Goal: Task Accomplishment & Management: Use online tool/utility

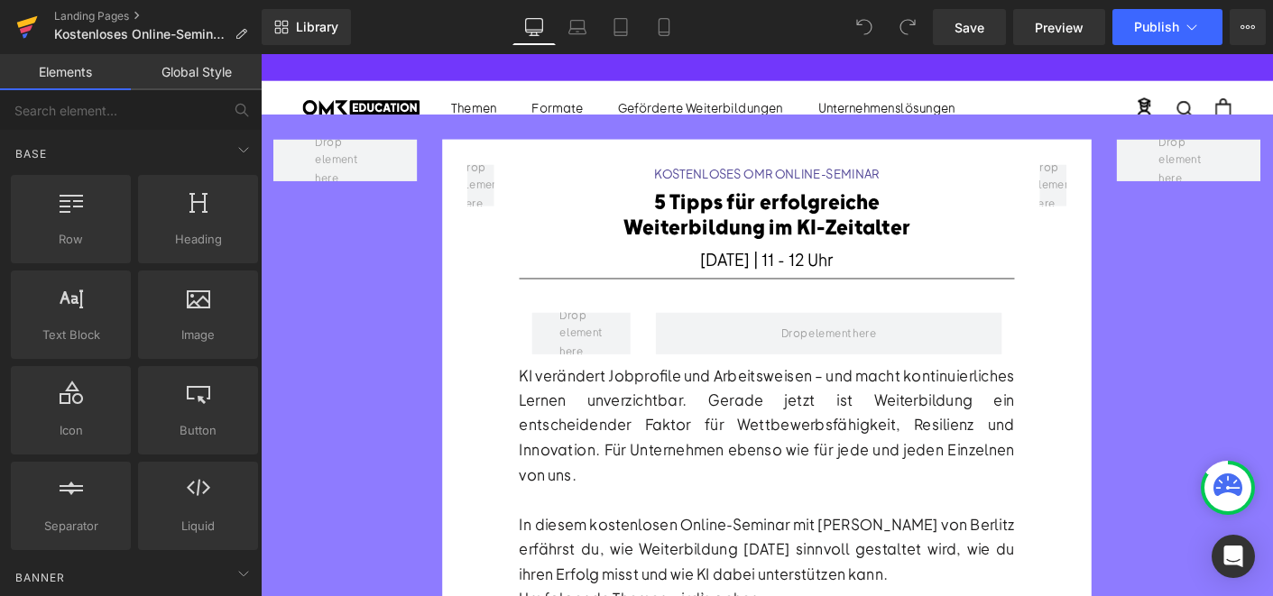
click at [35, 23] on icon at bounding box center [27, 27] width 22 height 45
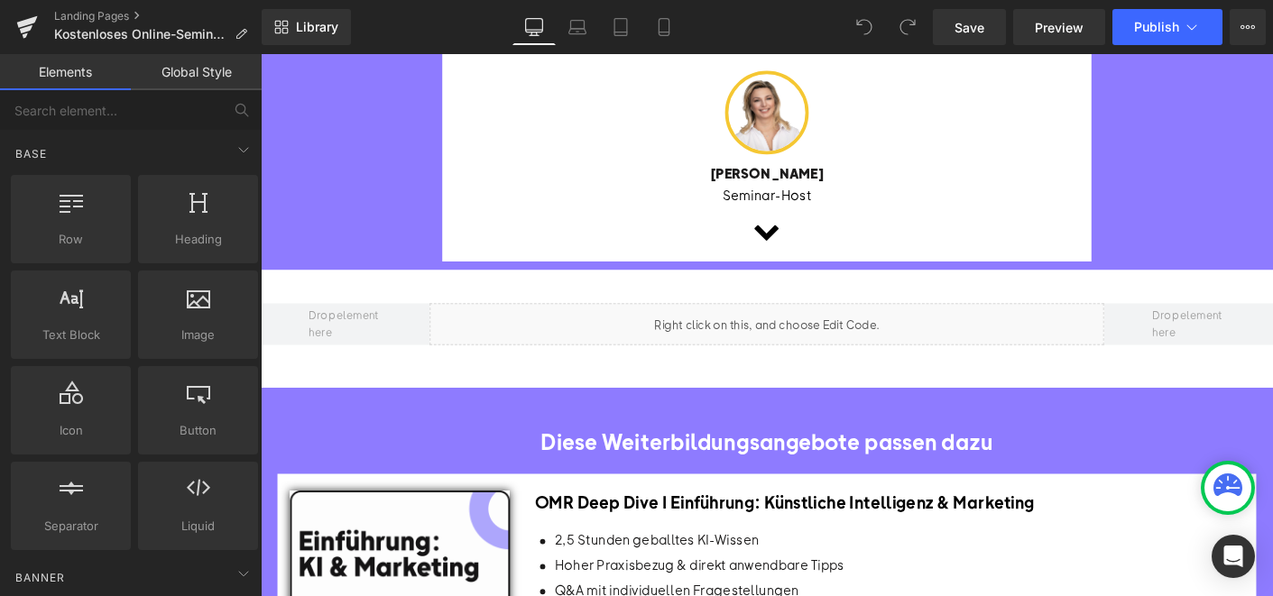
scroll to position [1029, 0]
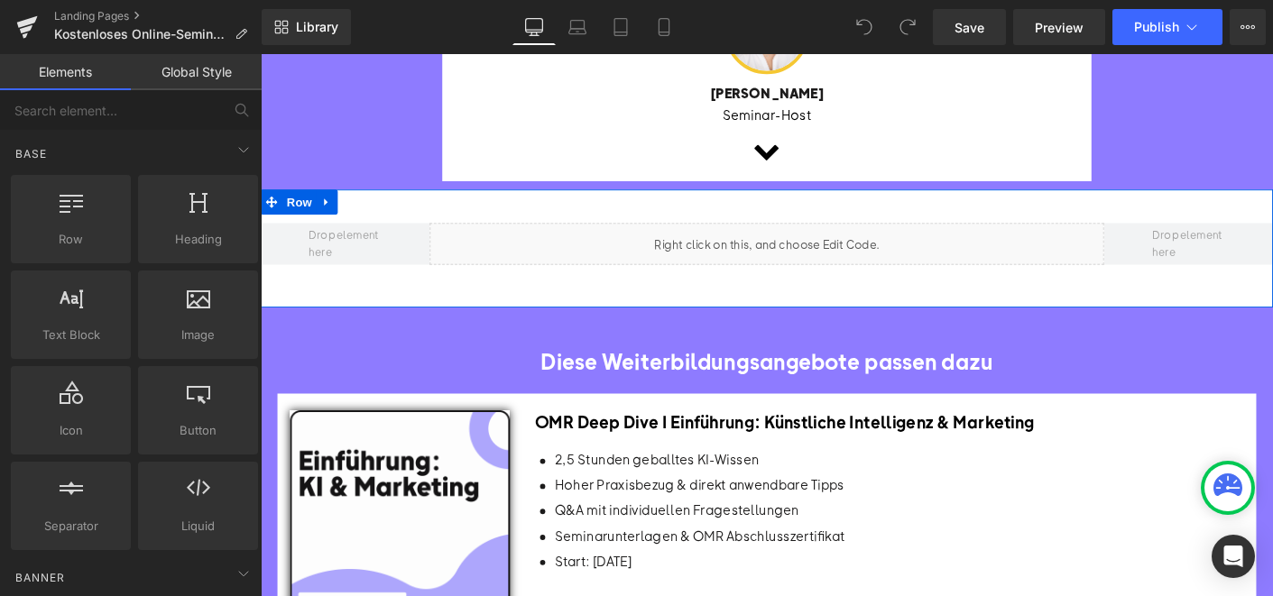
click at [513, 200] on div "Liquid Row" at bounding box center [807, 263] width 1092 height 127
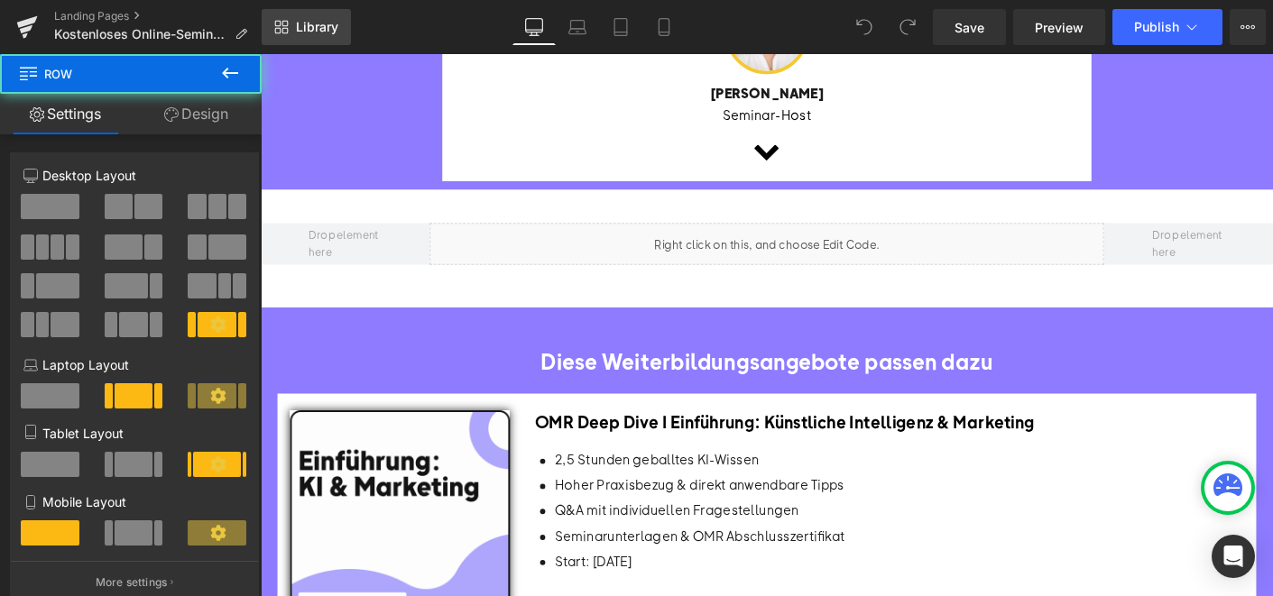
click at [327, 27] on span "Library" at bounding box center [317, 27] width 42 height 16
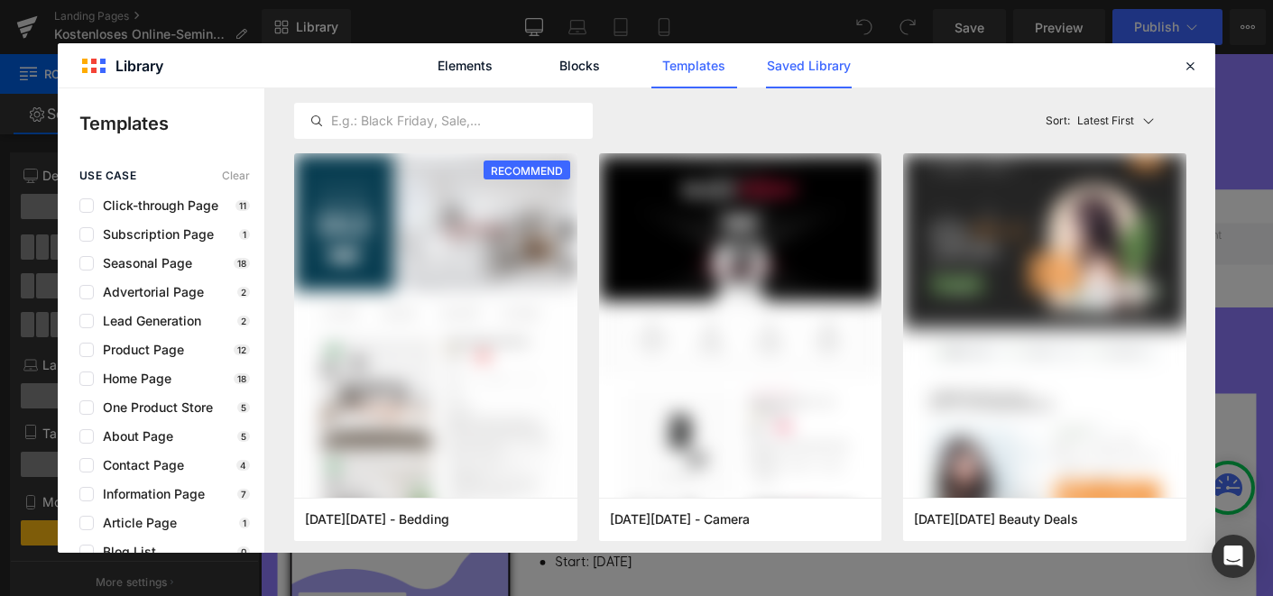
click at [816, 69] on link "Saved Library" at bounding box center [809, 65] width 86 height 45
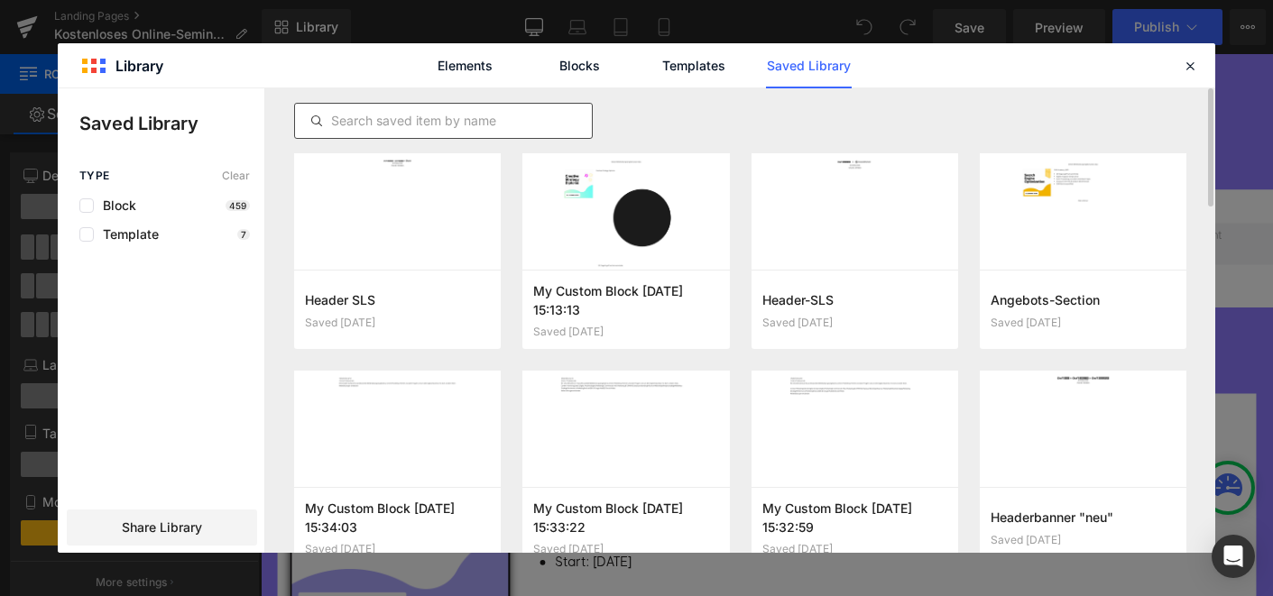
click at [365, 121] on input "text" at bounding box center [443, 121] width 297 height 22
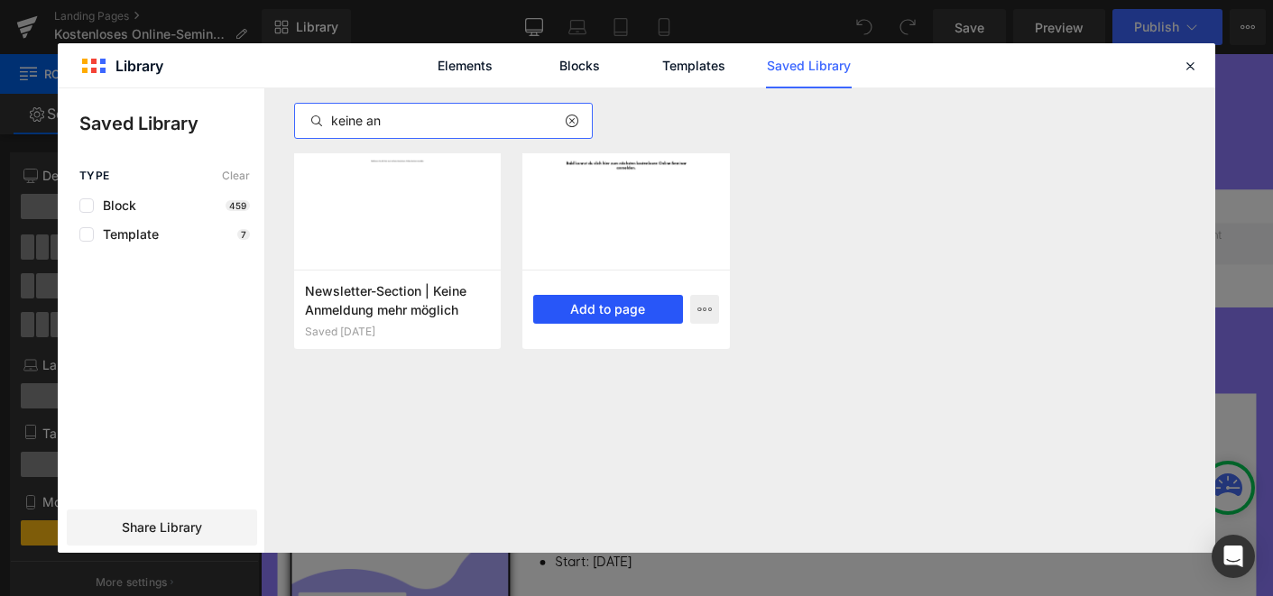
type input "keine an"
click at [626, 312] on button "Add to page" at bounding box center [607, 309] width 149 height 29
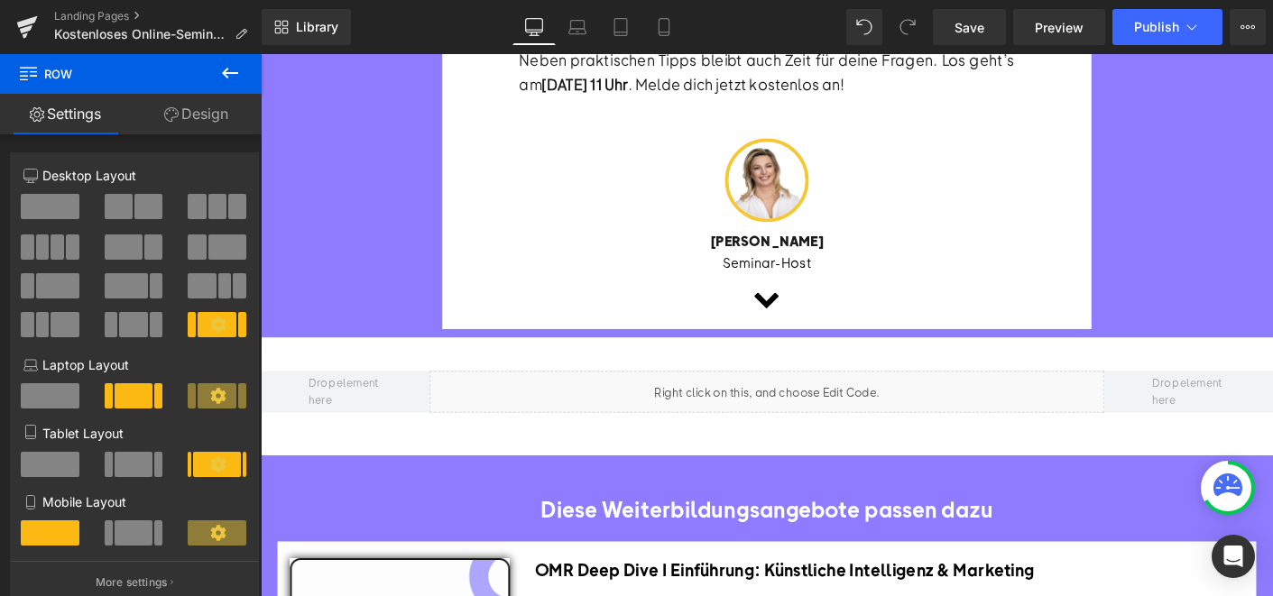
scroll to position [881, 0]
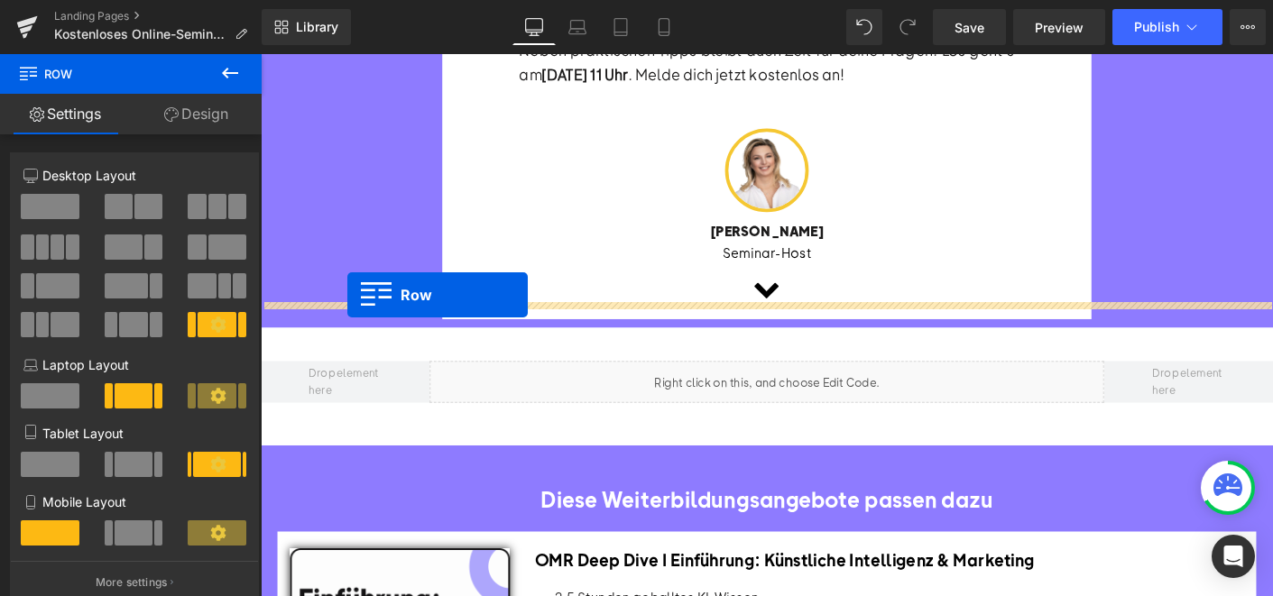
drag, startPoint x: 271, startPoint y: 153, endPoint x: 354, endPoint y: 314, distance: 180.8
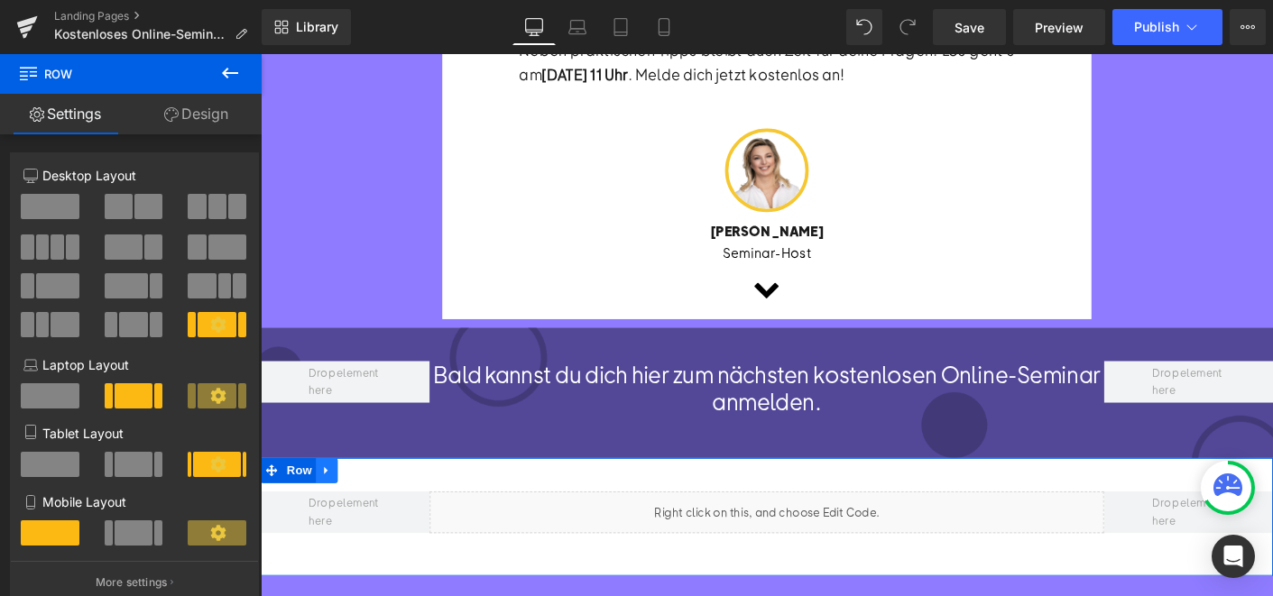
click at [330, 496] on icon at bounding box center [332, 503] width 13 height 14
click at [386, 490] on link at bounding box center [378, 503] width 23 height 27
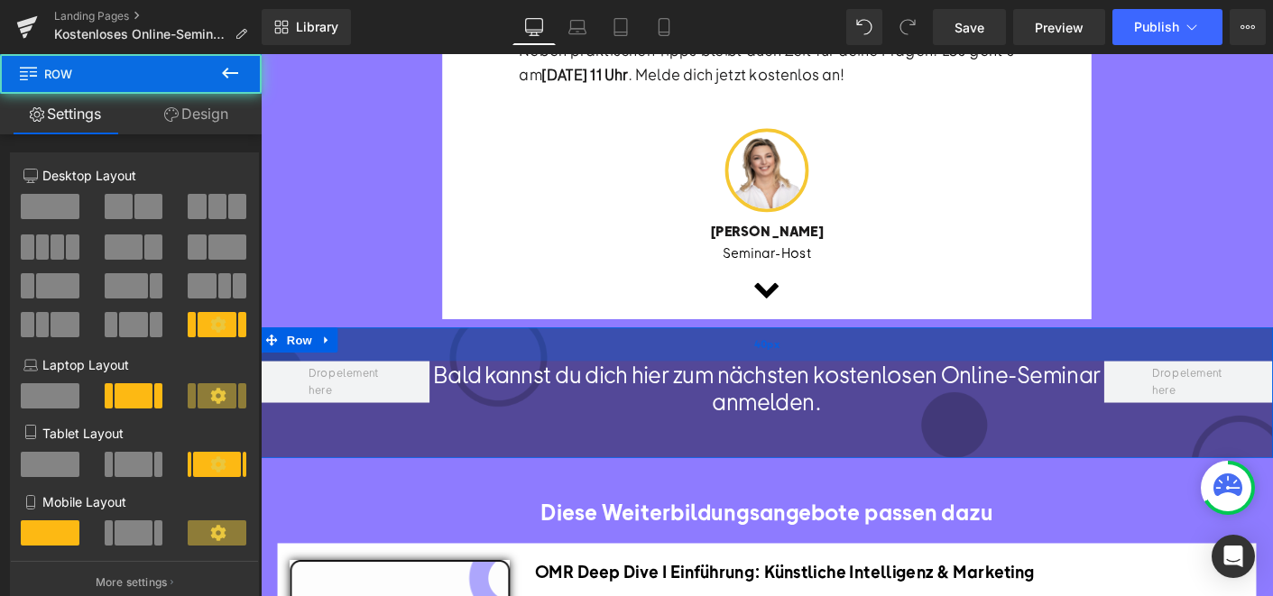
click at [450, 350] on div "40px" at bounding box center [807, 367] width 1092 height 36
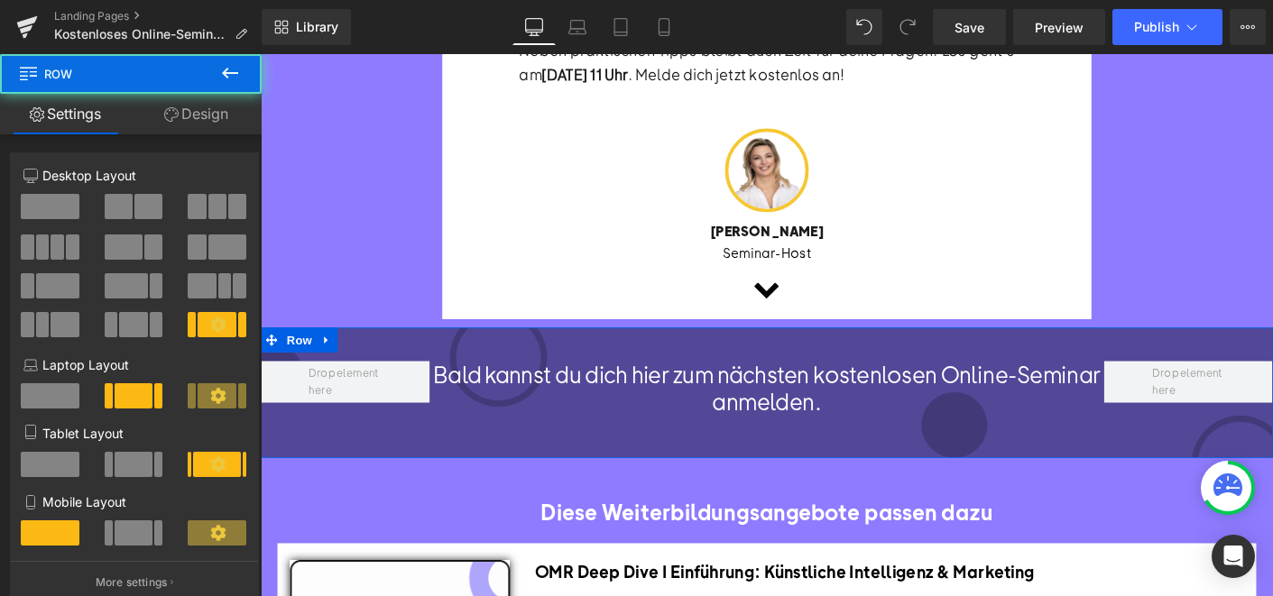
click at [197, 117] on link "Design" at bounding box center [196, 114] width 131 height 41
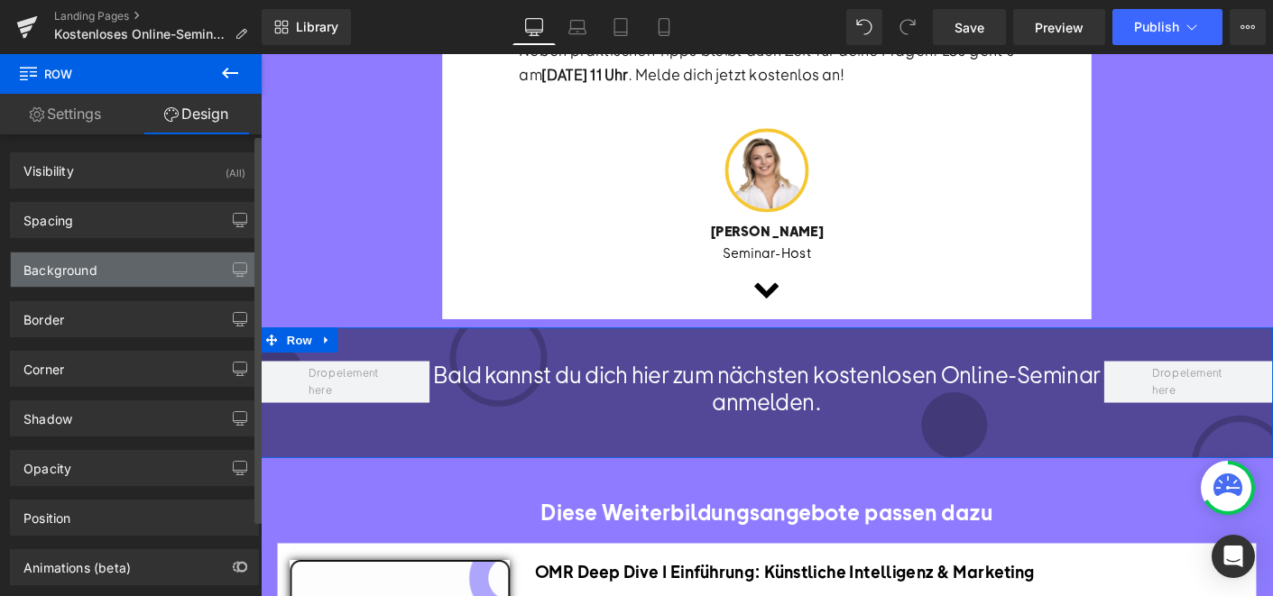
click at [128, 263] on div "Background" at bounding box center [134, 270] width 247 height 34
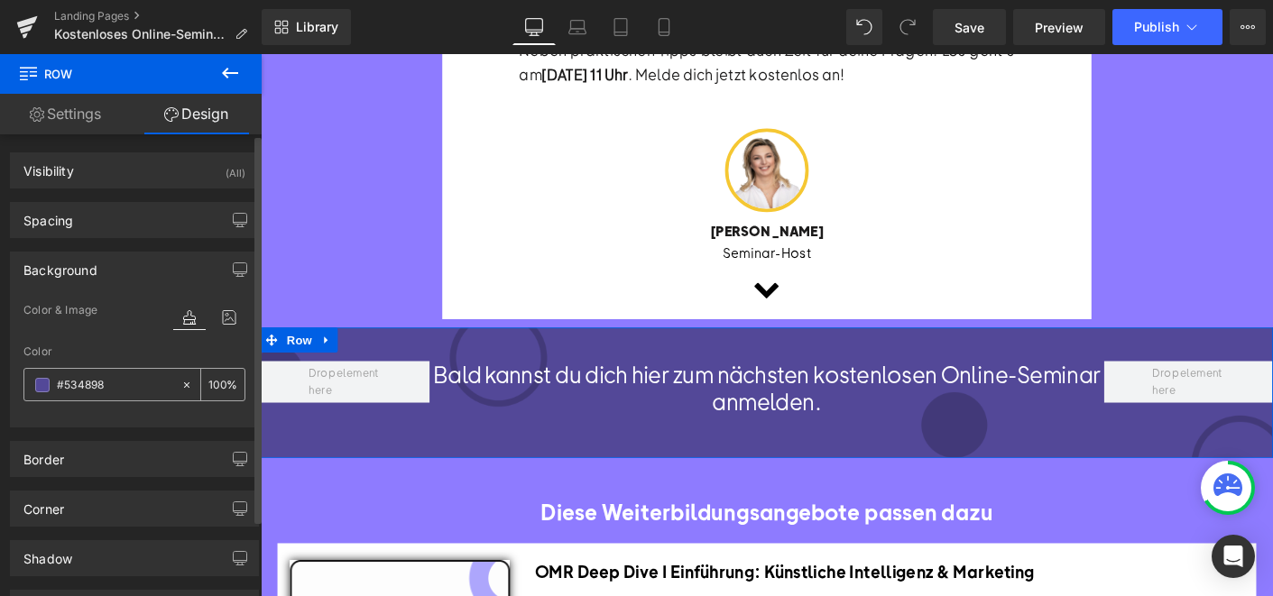
click at [180, 391] on div at bounding box center [190, 385] width 21 height 32
type input "none"
type input "0"
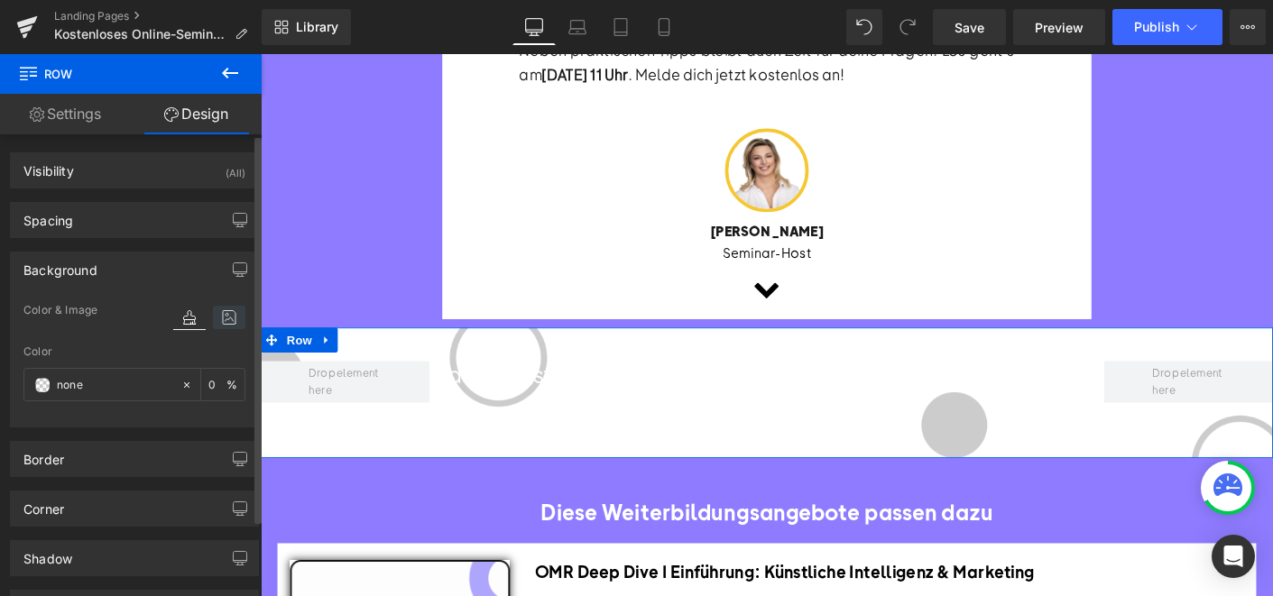
click at [219, 318] on icon at bounding box center [229, 317] width 32 height 23
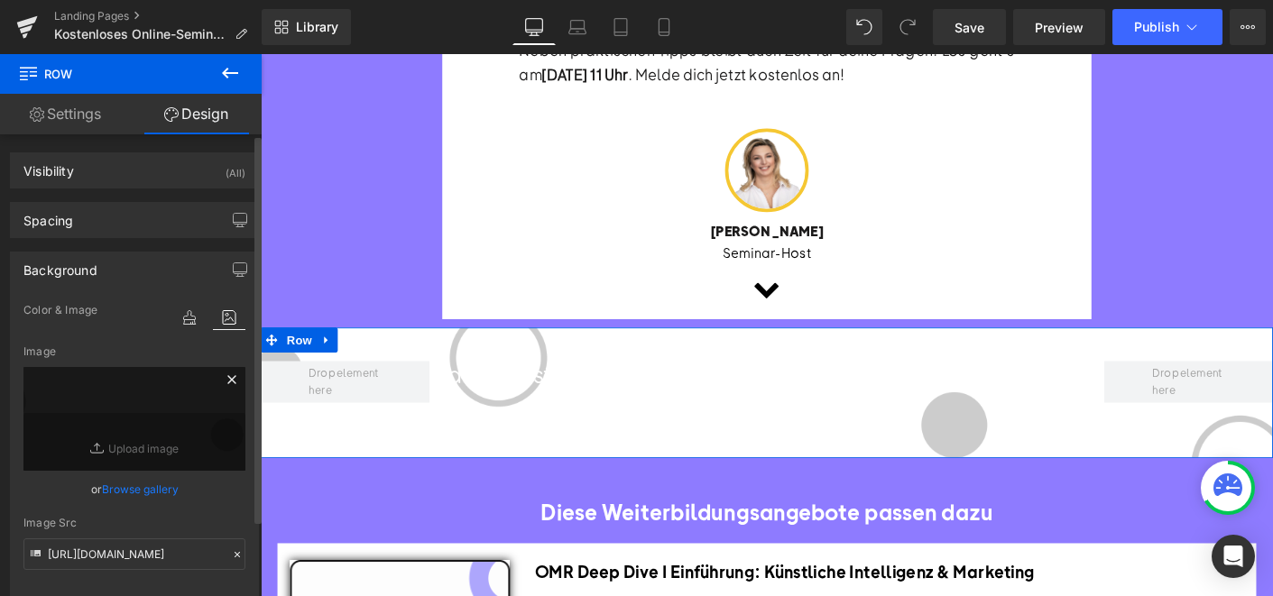
click at [221, 379] on icon at bounding box center [232, 380] width 22 height 22
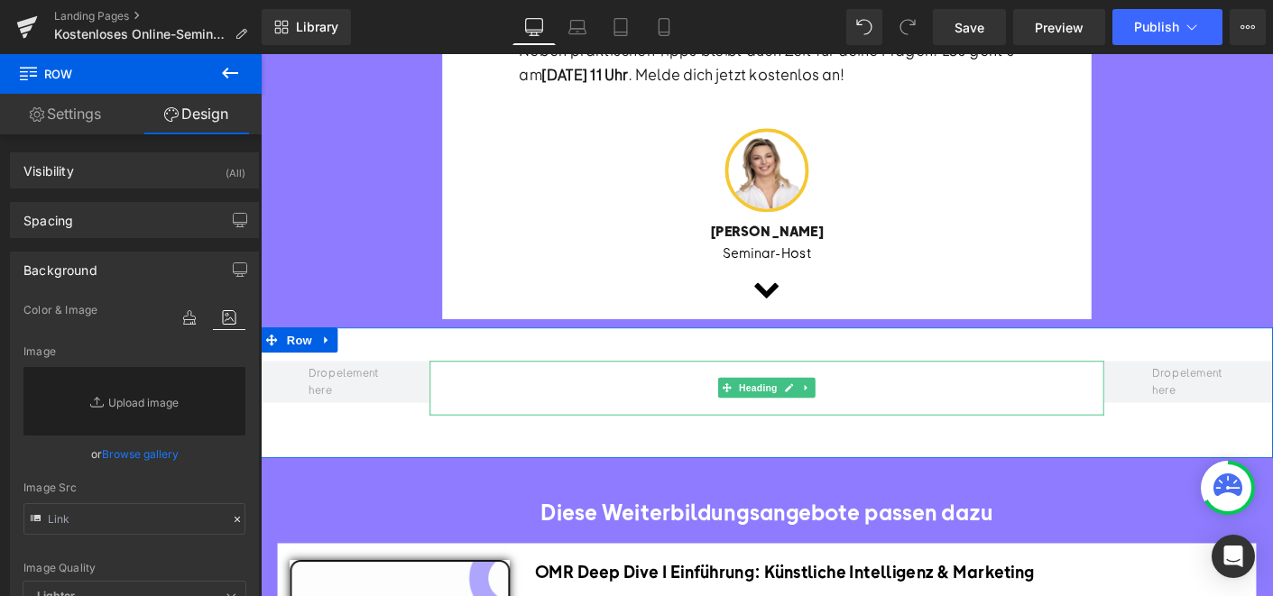
click at [592, 391] on h1 "Bald kannst du dich hier zum nächsten kostenlosen Online-Seminar anmelden." at bounding box center [807, 414] width 728 height 59
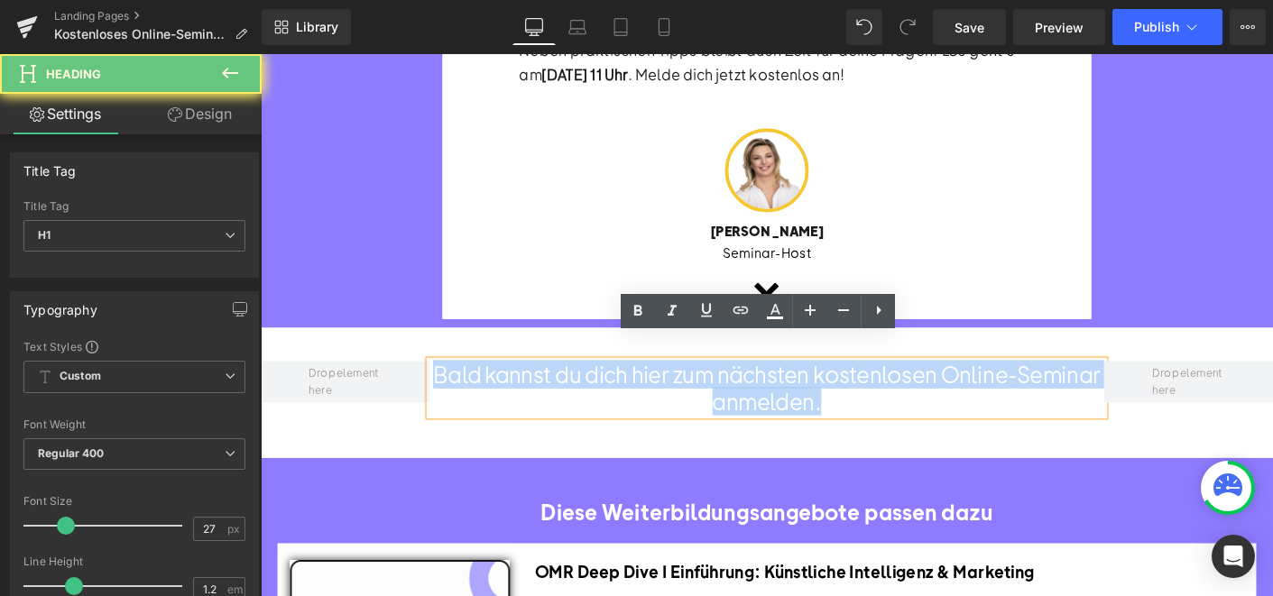
click at [592, 391] on h1 "Bald kannst du dich hier zum nächsten kostenlosen Online-Seminar anmelden." at bounding box center [807, 414] width 728 height 59
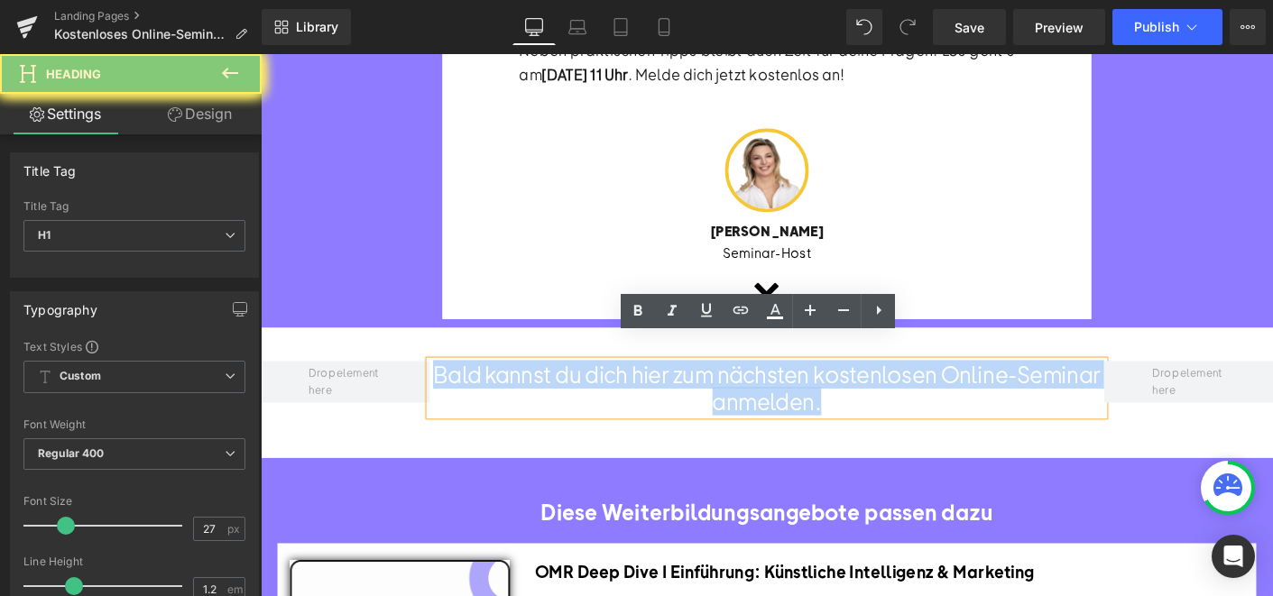
click at [592, 391] on h1 "Bald kannst du dich hier zum nächsten kostenlosen Online-Seminar anmelden." at bounding box center [807, 414] width 728 height 59
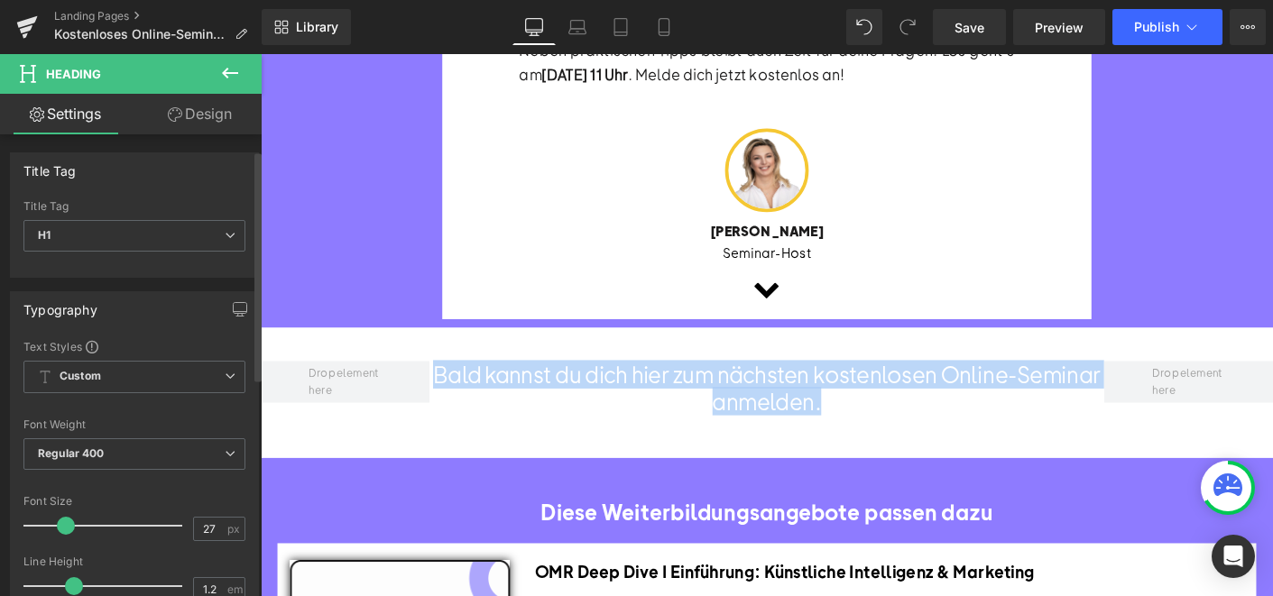
scroll to position [381, 0]
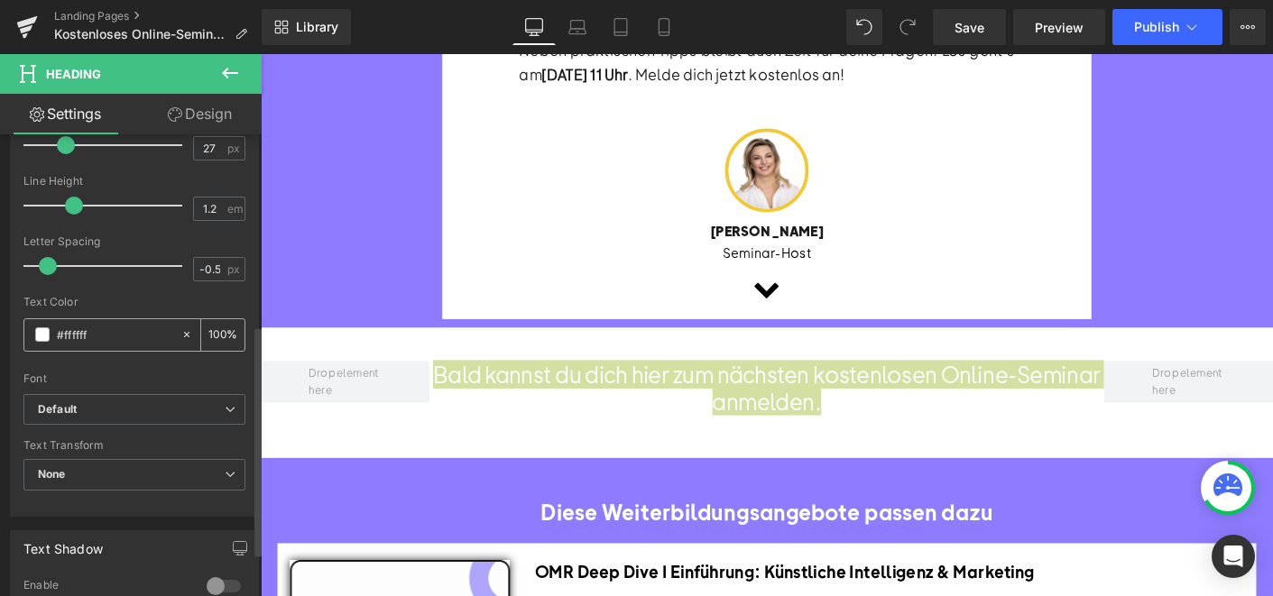
click at [180, 334] on icon at bounding box center [186, 334] width 13 height 13
type input "none"
type input "0"
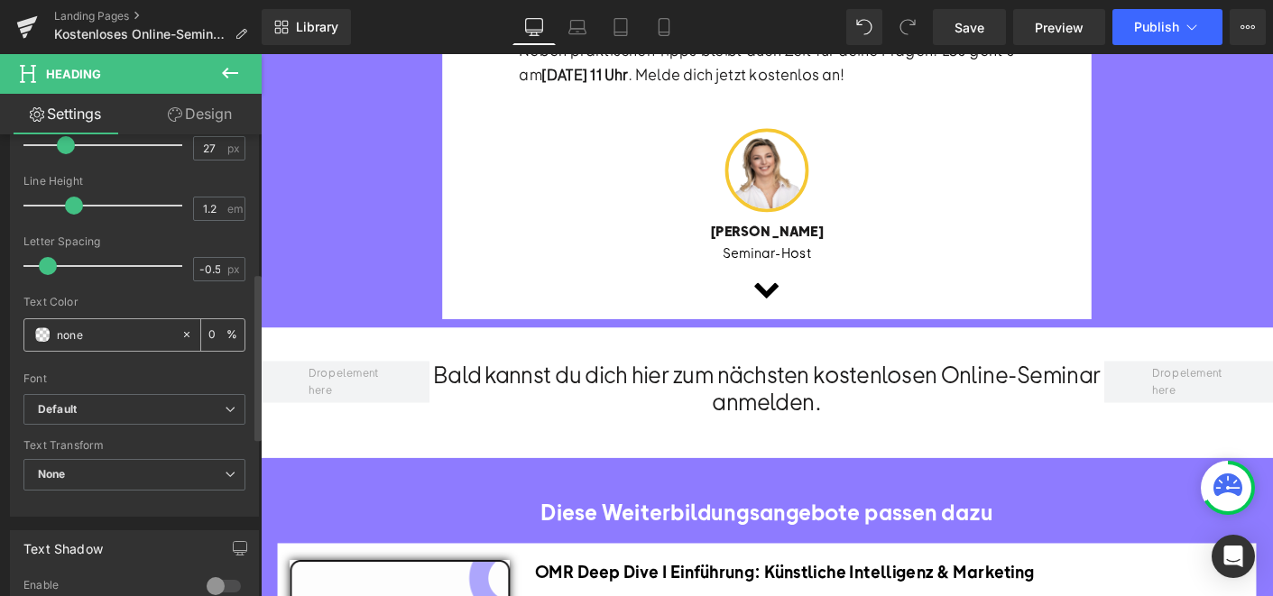
click at [28, 333] on div "none" at bounding box center [102, 335] width 156 height 32
click at [40, 333] on span at bounding box center [42, 334] width 14 height 14
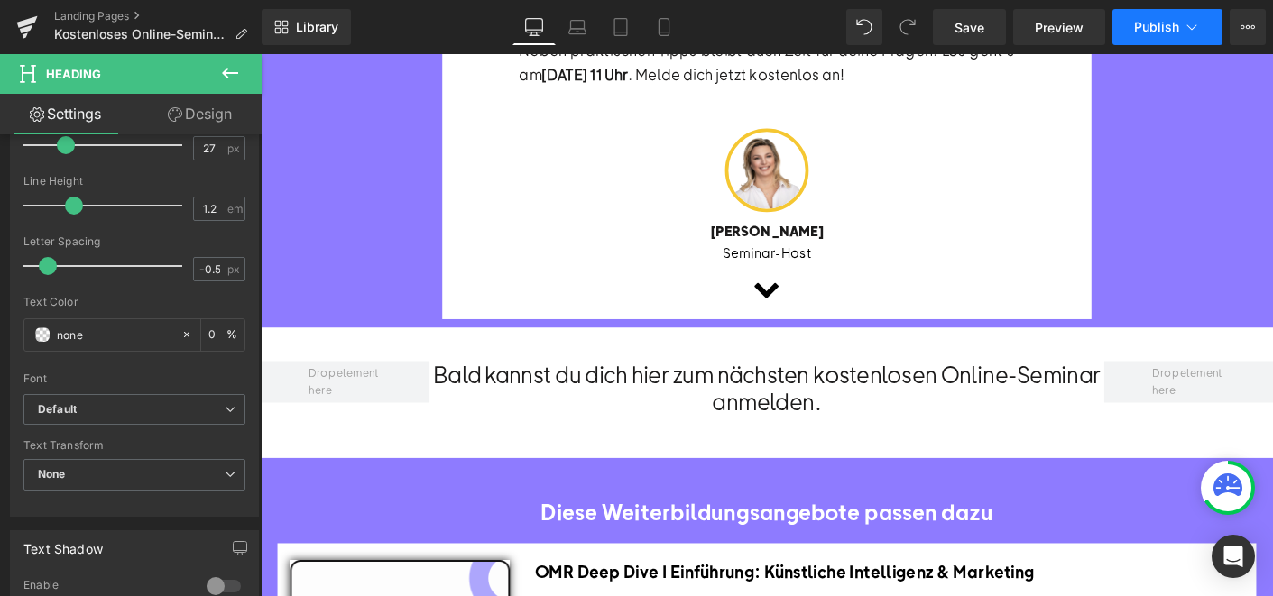
click at [1195, 15] on button "Publish" at bounding box center [1167, 27] width 110 height 36
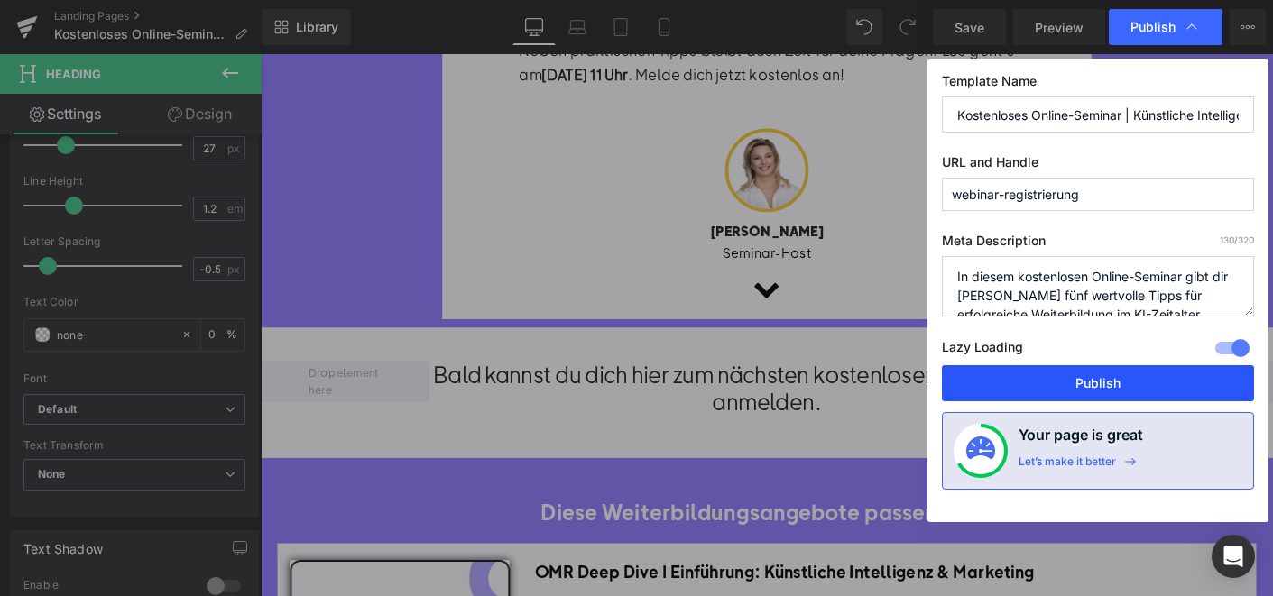
click at [995, 383] on button "Publish" at bounding box center [1098, 383] width 312 height 36
